Goal: Task Accomplishment & Management: Manage account settings

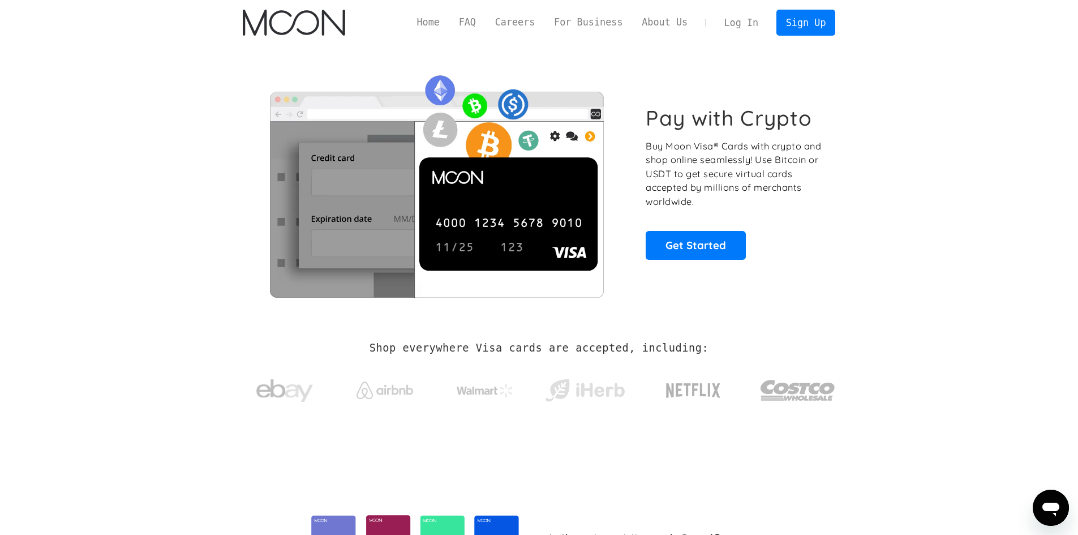
click at [753, 25] on link "Log In" at bounding box center [741, 22] width 53 height 25
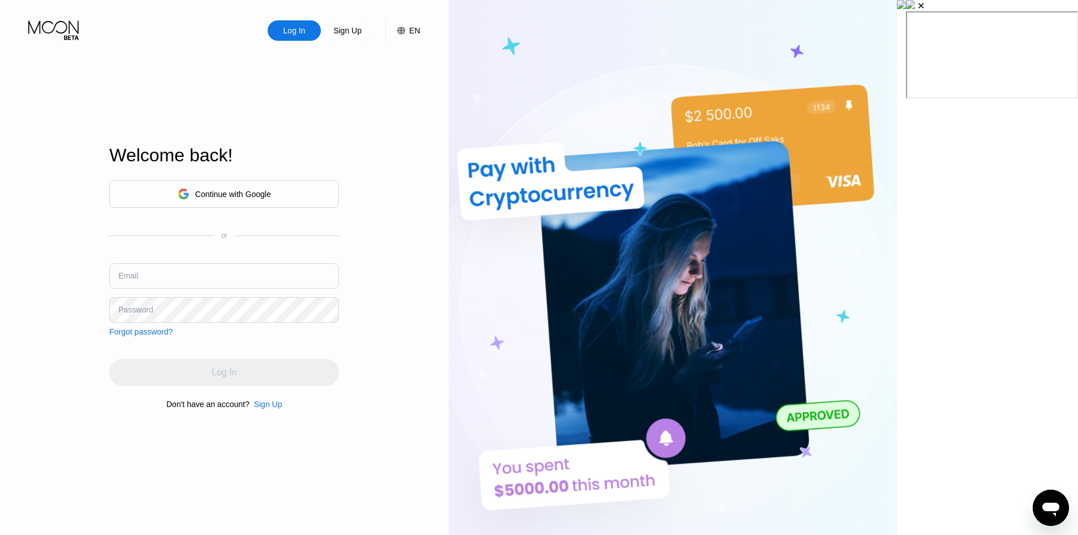
click at [449, 293] on div "Log In Sign Up EN Language English Save Welcome back! Continue with Google or E…" at bounding box center [224, 294] width 449 height 589
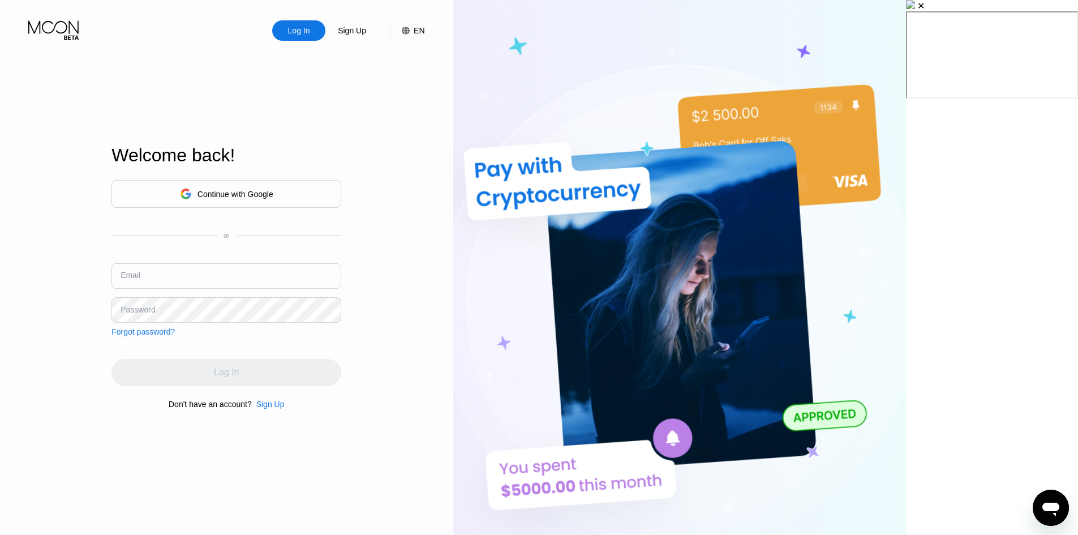
click at [277, 269] on input "text" at bounding box center [226, 275] width 230 height 25
click at [323, 194] on div "Continue with Google" at bounding box center [226, 194] width 230 height 28
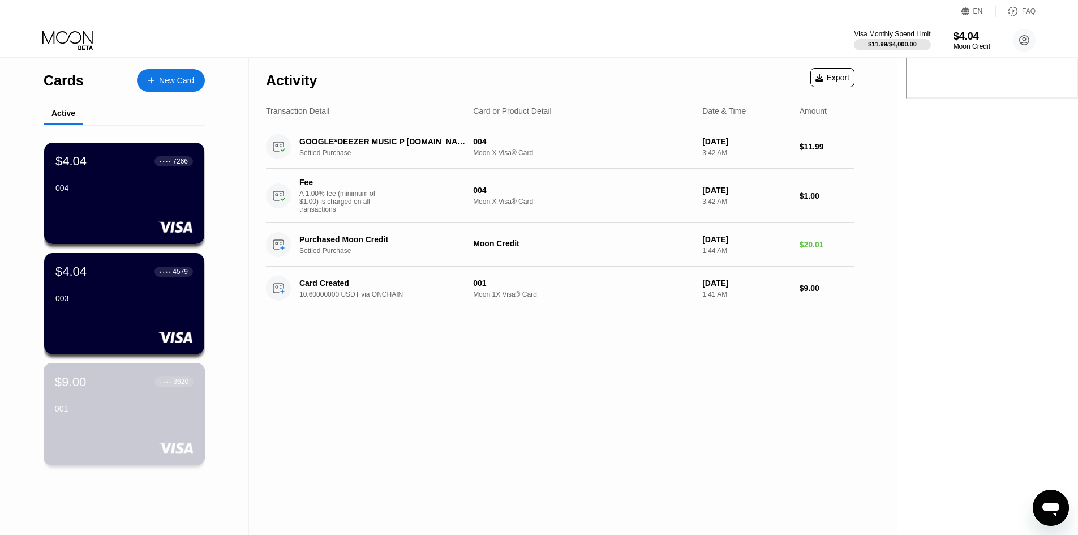
click at [135, 398] on div "$9.00 ● ● ● ● 3620 001" at bounding box center [124, 396] width 139 height 44
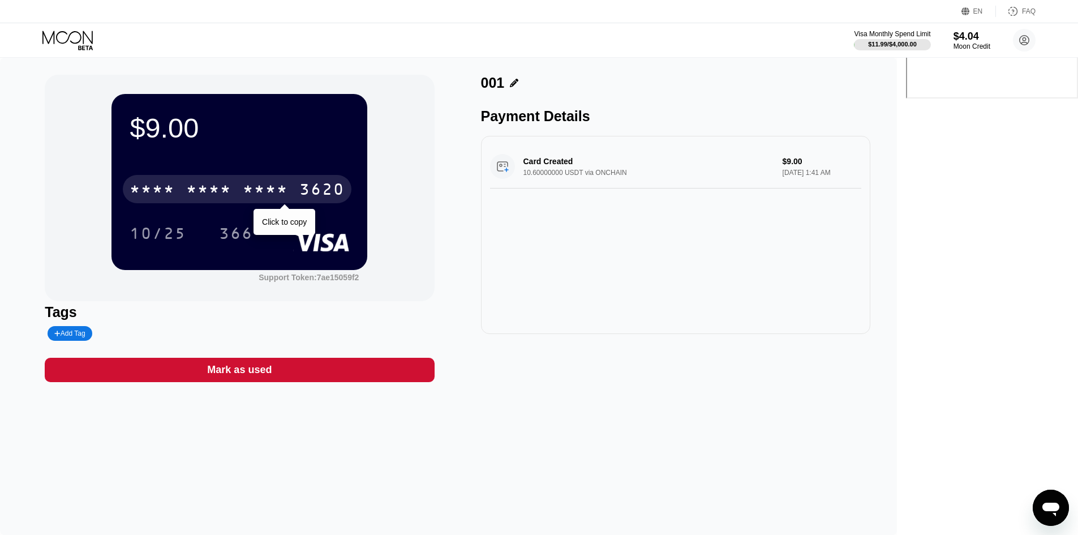
click at [288, 195] on div "* * * *" at bounding box center [265, 191] width 45 height 18
click at [345, 185] on div "3620" at bounding box center [321, 191] width 45 height 18
drag, startPoint x: 350, startPoint y: 191, endPoint x: 562, endPoint y: 238, distance: 216.7
click at [345, 191] on div "3620" at bounding box center [321, 191] width 45 height 18
drag, startPoint x: 197, startPoint y: 194, endPoint x: 425, endPoint y: 154, distance: 231.5
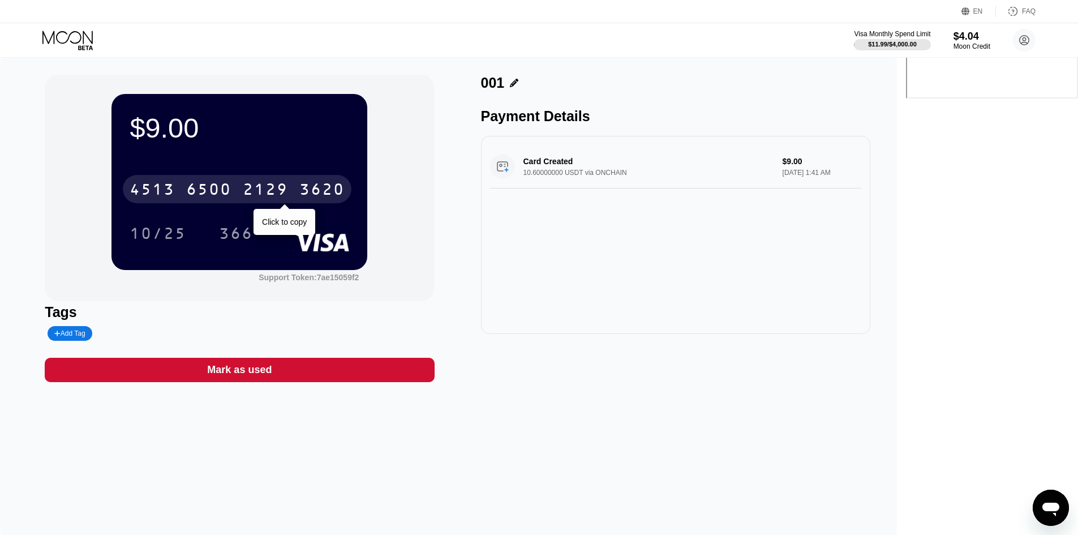
click at [175, 194] on div "4513" at bounding box center [152, 191] width 45 height 18
click at [345, 195] on div "3620" at bounding box center [321, 191] width 45 height 18
